Goal: Task Accomplishment & Management: Use online tool/utility

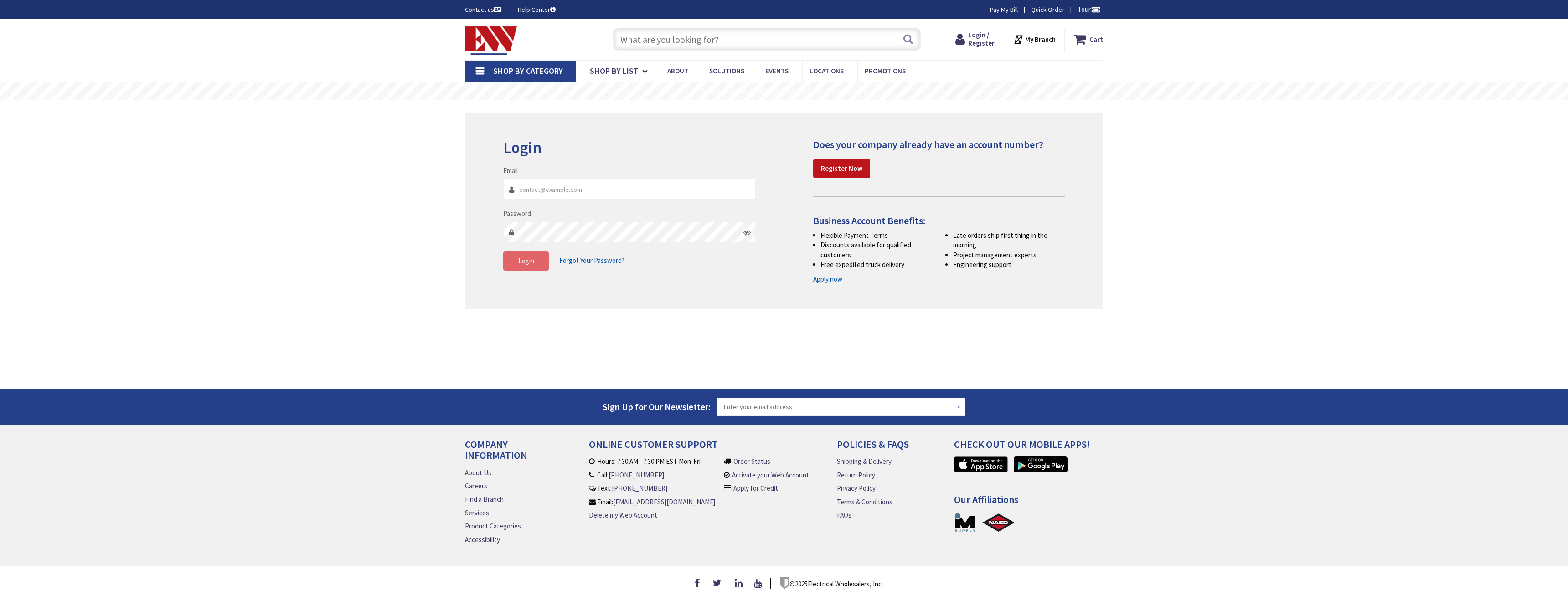
type input "[EMAIL_ADDRESS][DOMAIN_NAME]"
click at [530, 268] on button "Login" at bounding box center [526, 261] width 46 height 19
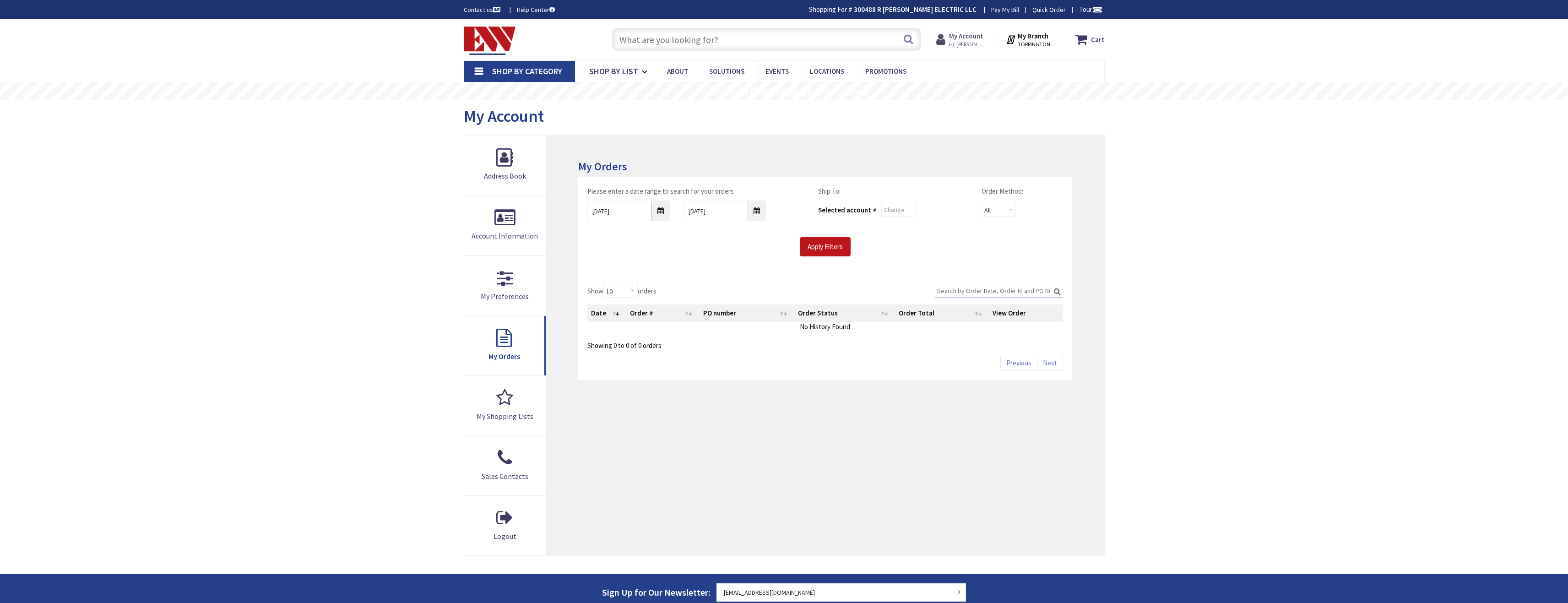
click at [969, 39] on strong "My Account" at bounding box center [966, 36] width 34 height 9
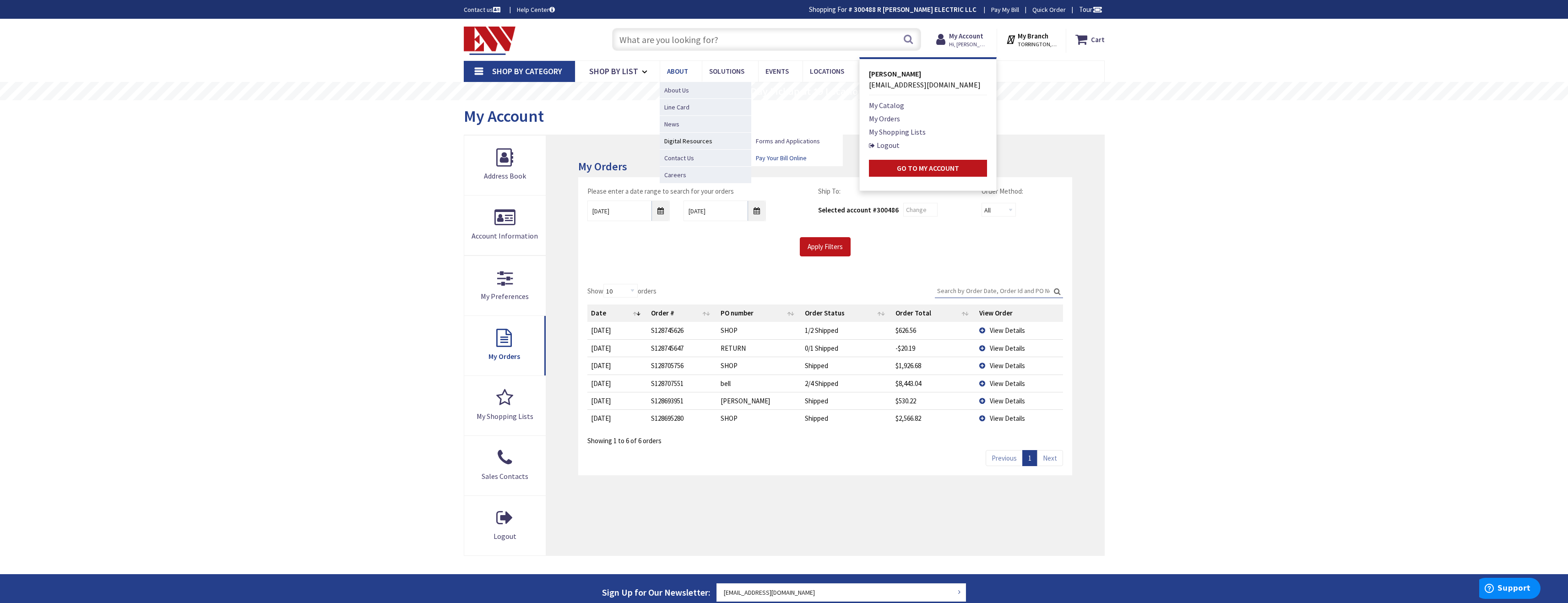
click at [776, 158] on span "Pay Your Bill Online" at bounding box center [781, 157] width 50 height 10
